Goal: Complete application form

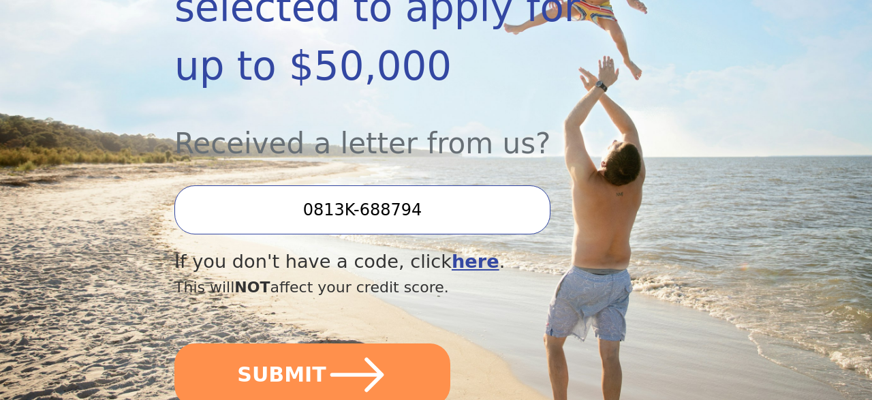
scroll to position [347, 0]
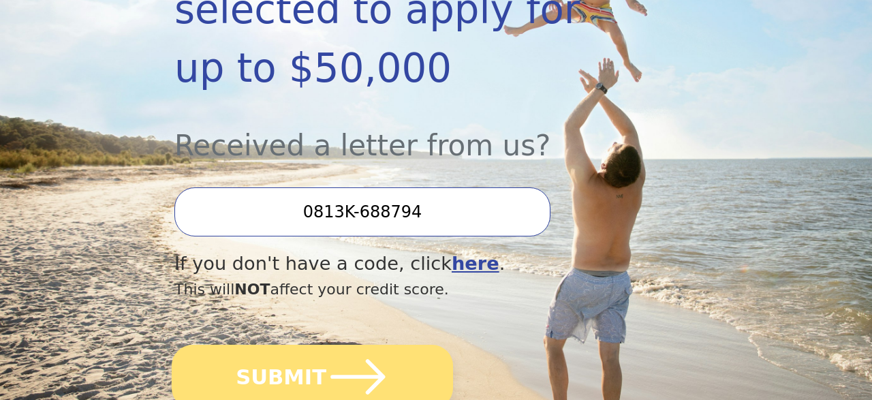
click at [253, 345] on button "SUBMIT" at bounding box center [312, 377] width 281 height 64
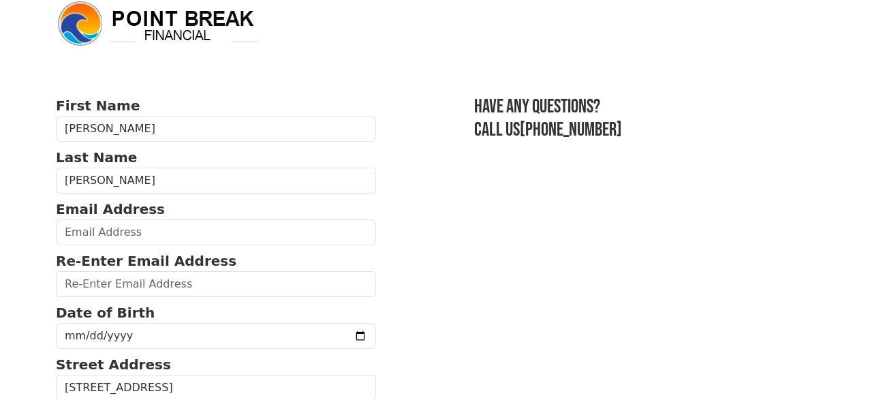
scroll to position [16, 0]
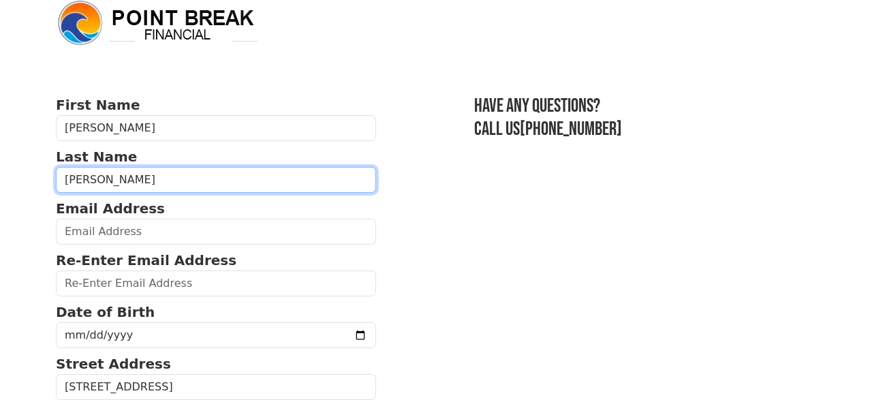
click at [95, 180] on input "[PERSON_NAME]" at bounding box center [216, 180] width 320 height 26
type input "[PERSON_NAME]"
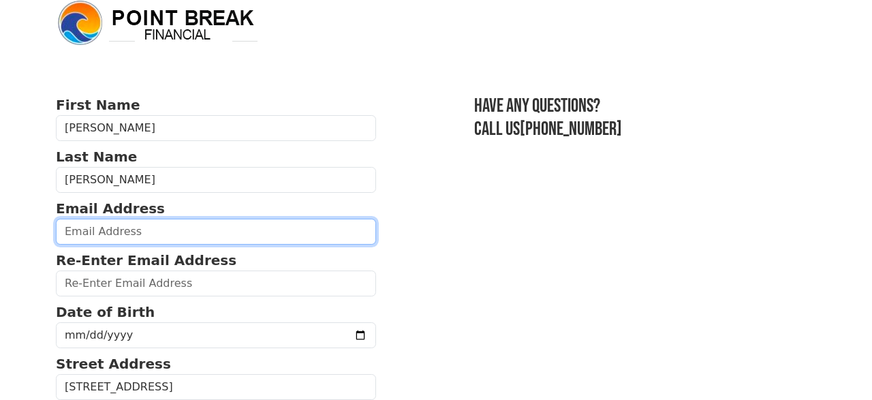
type input "[EMAIL_ADDRESS][PERSON_NAME][DOMAIN_NAME]"
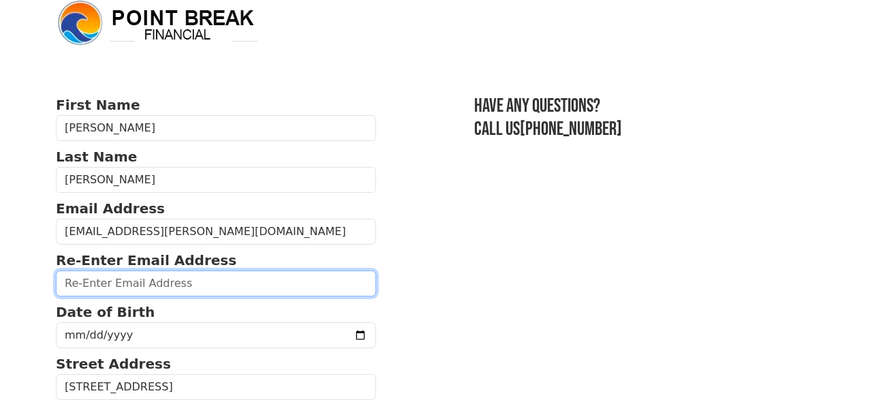
type input "[EMAIL_ADDRESS][PERSON_NAME][DOMAIN_NAME]"
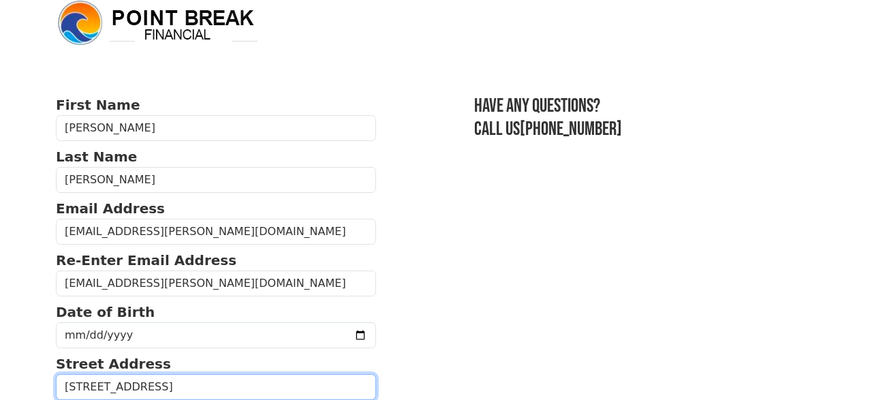
type input "[STREET_ADDRESS]"
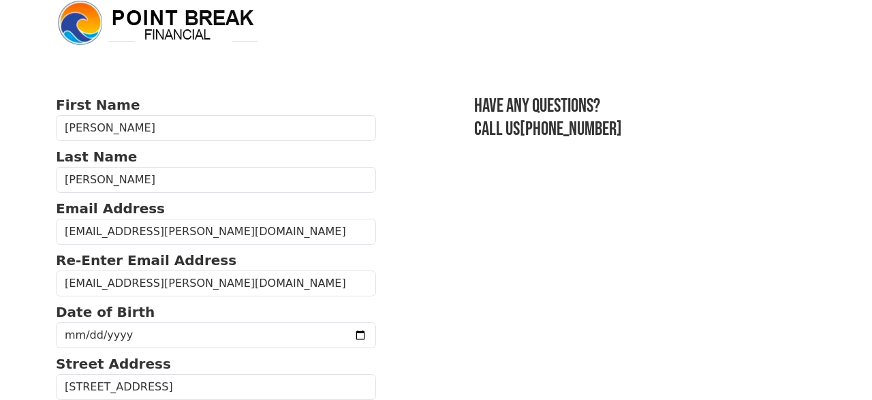
type input "96059"
type input "[PHONE_NUMBER]"
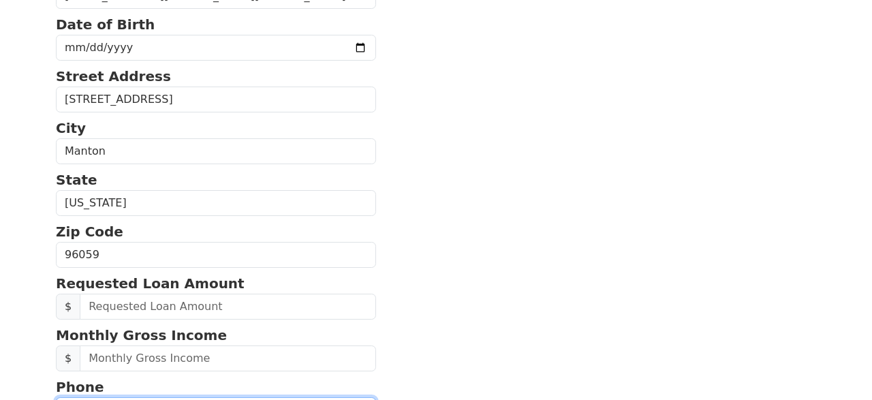
scroll to position [304, 0]
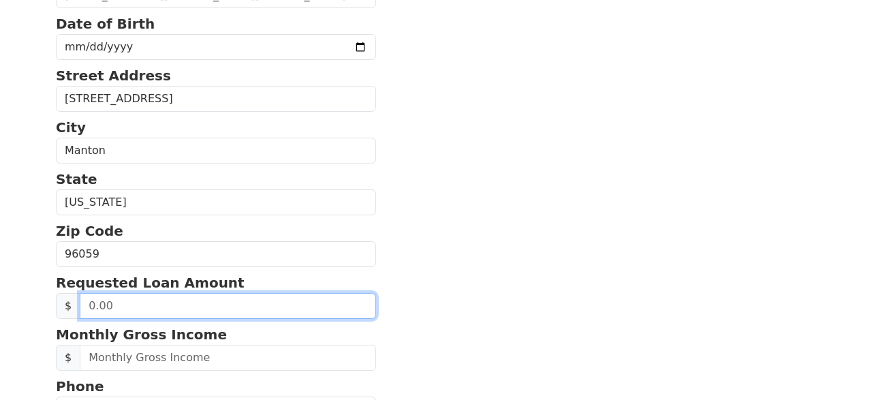
click at [110, 307] on input "text" at bounding box center [228, 306] width 296 height 26
type input "30,000.00"
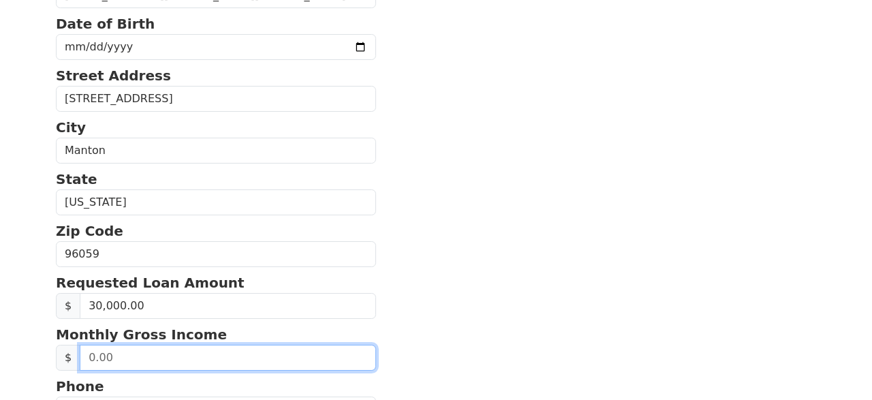
click at [193, 351] on input "text" at bounding box center [228, 358] width 296 height 26
type input "95,000.00"
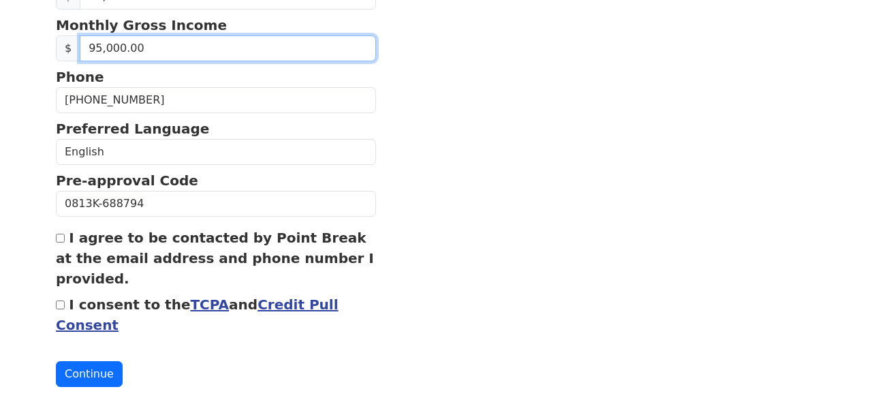
scroll to position [635, 0]
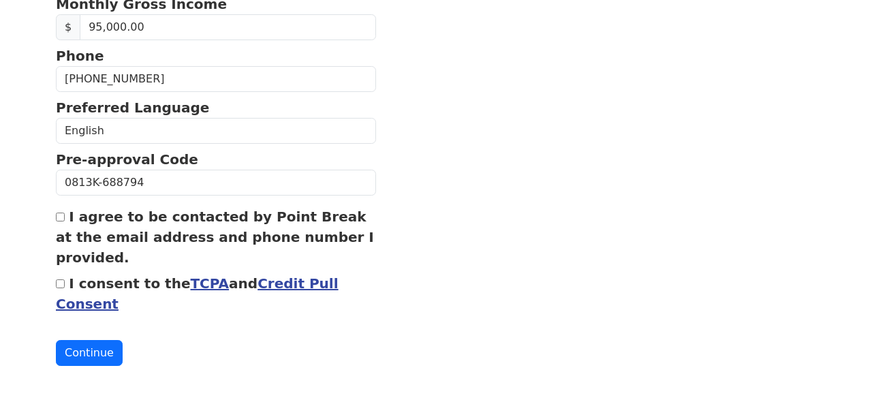
click at [59, 213] on input "I agree to be contacted by Point Break at the email address and phone number I …" at bounding box center [60, 217] width 9 height 9
checkbox input "true"
click at [57, 285] on div "I consent to the TCPA and Credit Pull Consent" at bounding box center [216, 293] width 320 height 41
click at [72, 285] on label "I consent to the TCPA and Credit Pull Consent" at bounding box center [197, 293] width 283 height 37
click at [65, 285] on input "I consent to the TCPA and Credit Pull Consent" at bounding box center [60, 283] width 9 height 9
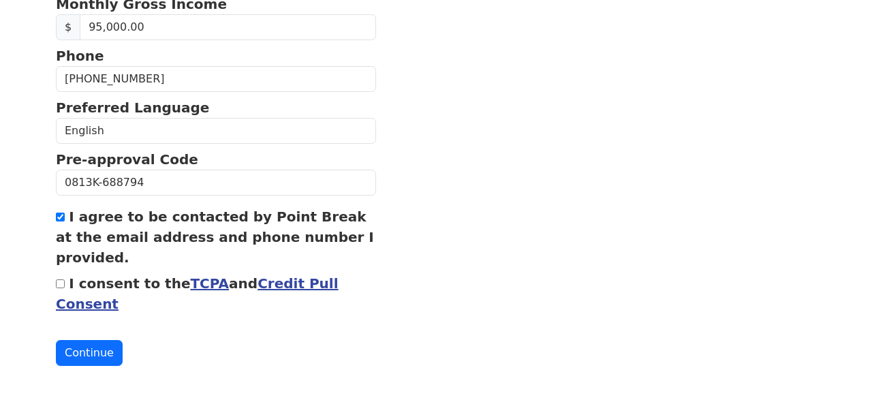
checkbox input "true"
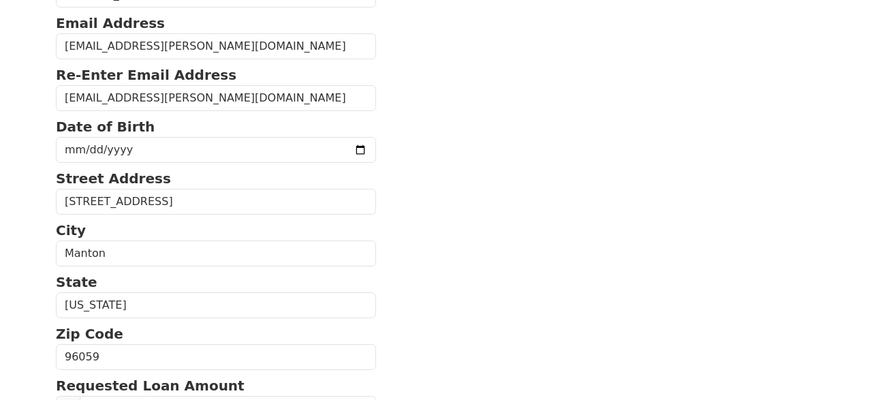
scroll to position [200, 0]
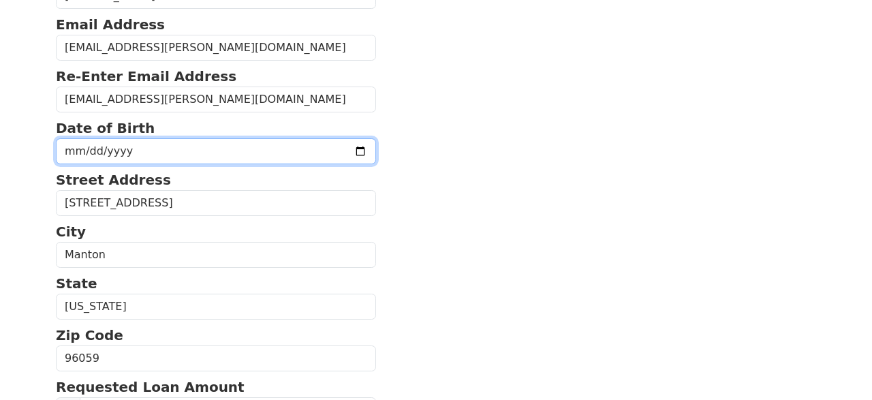
click at [122, 150] on input "date" at bounding box center [216, 151] width 320 height 26
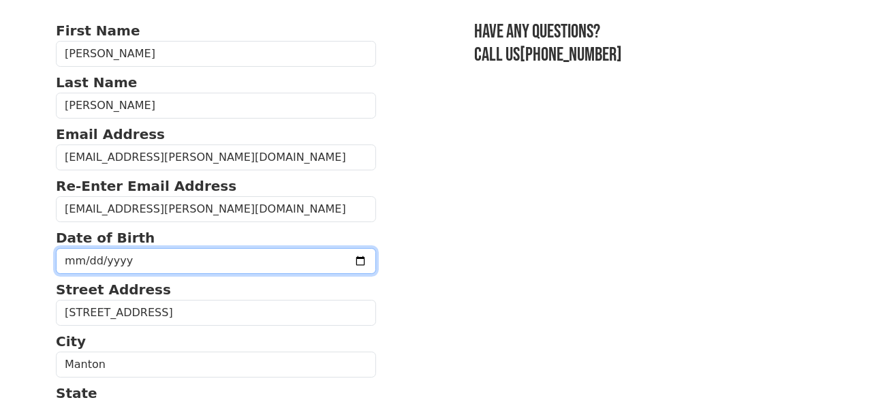
scroll to position [99, 0]
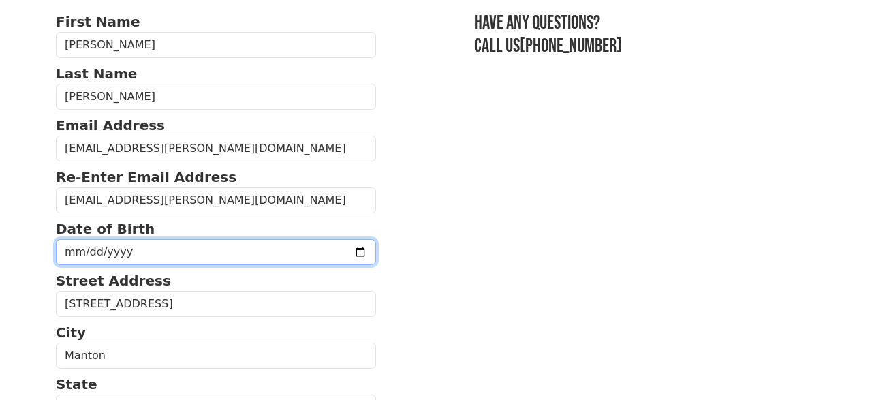
click at [73, 253] on input "date" at bounding box center [216, 252] width 320 height 26
type input "[DATE]"
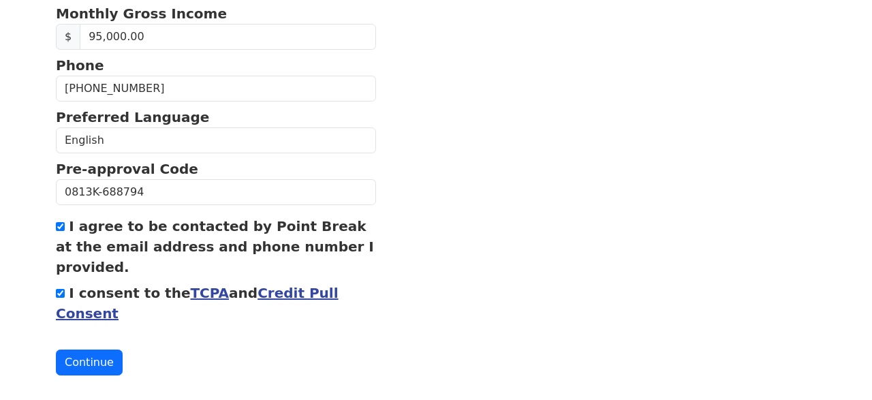
scroll to position [635, 0]
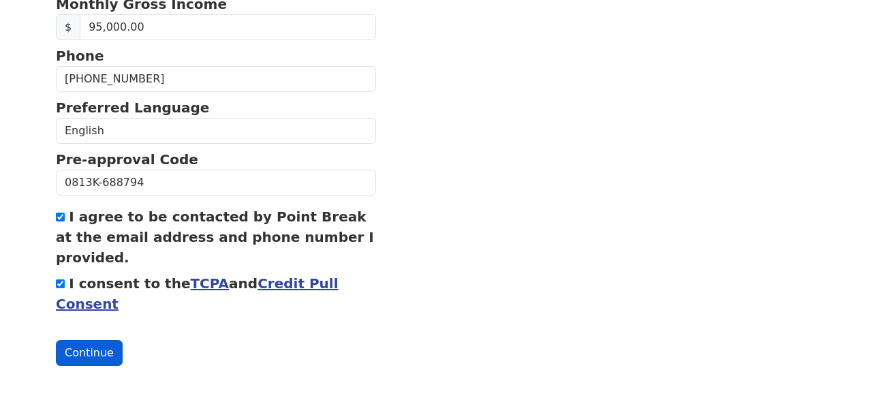
click at [88, 348] on button "Continue" at bounding box center [89, 353] width 67 height 26
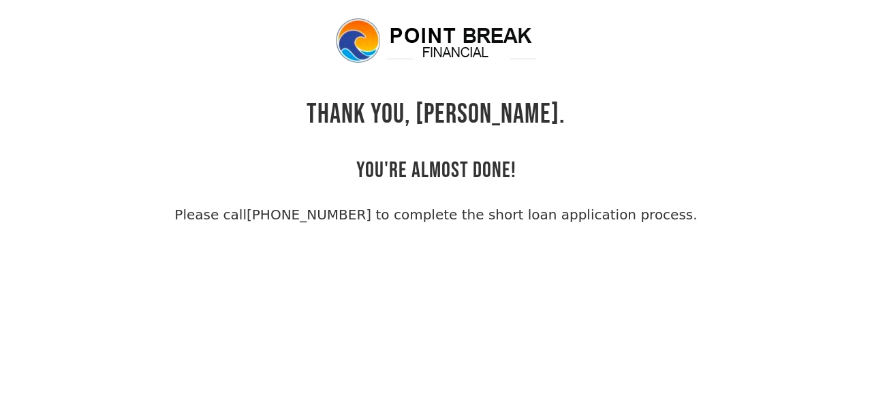
scroll to position [33, 0]
